Goal: Task Accomplishment & Management: Use online tool/utility

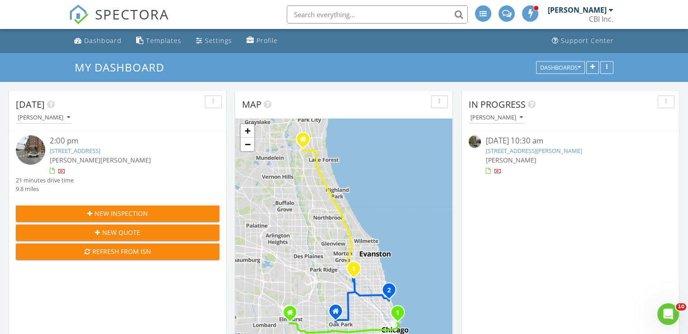
scroll to position [838, 702]
click at [100, 150] on link "6000 N Cicero Ave 410, Chicago, IL 60646" at bounding box center [75, 151] width 51 height 8
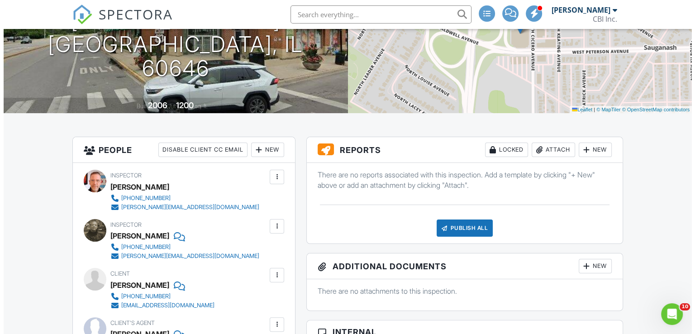
scroll to position [125, 0]
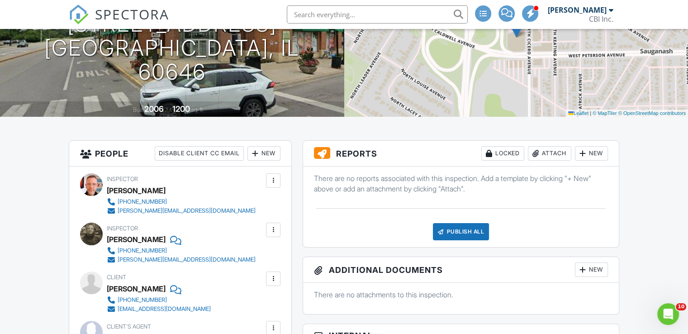
click at [590, 152] on div "New" at bounding box center [591, 153] width 33 height 14
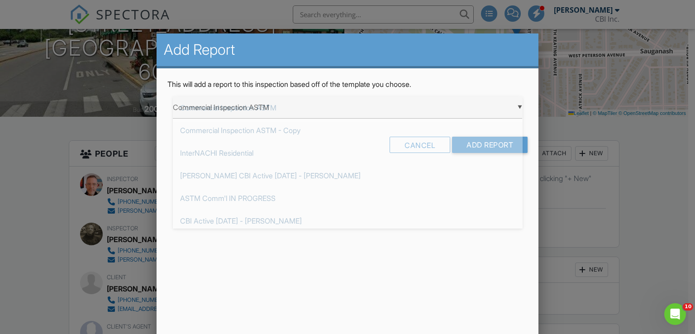
click at [505, 108] on div "▼ Commercial Inspection ASTM Commercial Inspection ASTM Commercial Inspection A…" at bounding box center [348, 107] width 350 height 22
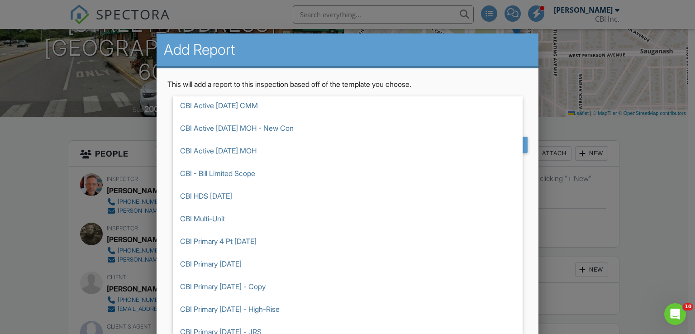
scroll to position [326, 0]
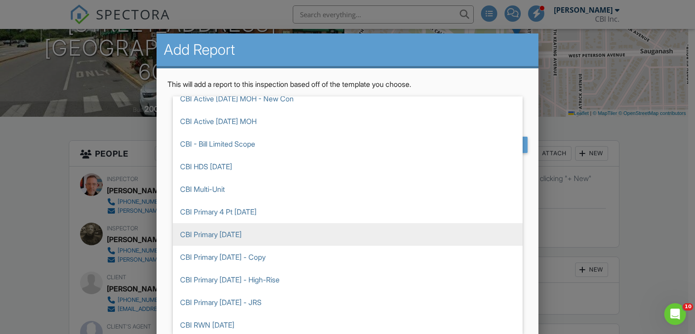
click at [325, 234] on span "CBI Primary [DATE]" at bounding box center [348, 234] width 350 height 23
type input "CBI Primary [DATE]"
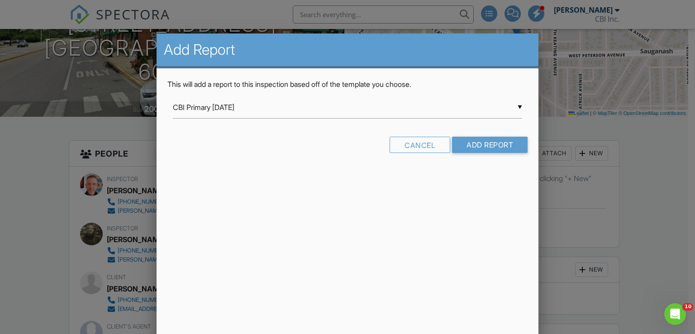
scroll to position [0, 0]
click at [500, 142] on input "Add Report" at bounding box center [490, 145] width 76 height 16
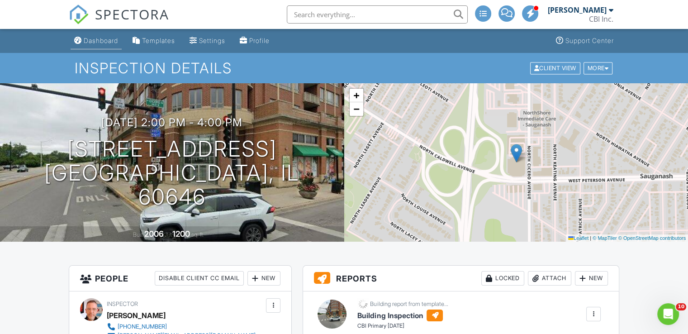
click at [96, 42] on div "Dashboard" at bounding box center [101, 41] width 34 height 8
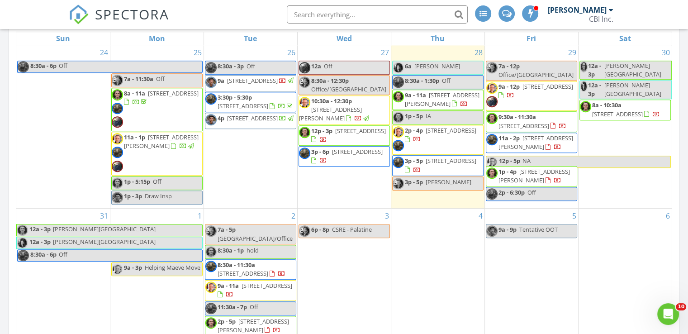
scroll to position [397, 0]
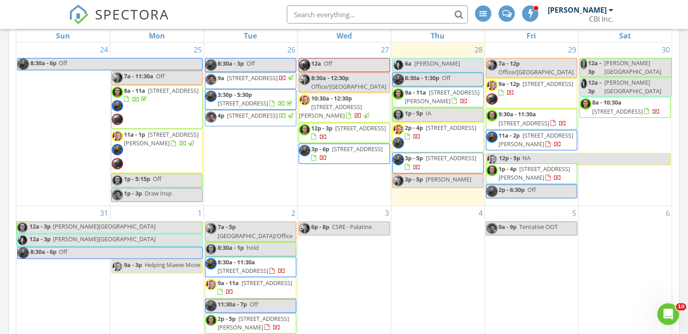
drag, startPoint x: 691, startPoint y: 28, endPoint x: 695, endPoint y: 130, distance: 102.3
click at [688, 130] on html "SPECTORA Scott Smith CBI Inc. Role: Inspector Dashboard New Inspection Inspecti…" at bounding box center [344, 221] width 688 height 1237
